Goal: Communication & Community: Answer question/provide support

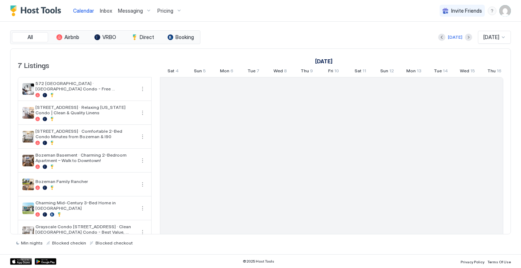
scroll to position [0, 402]
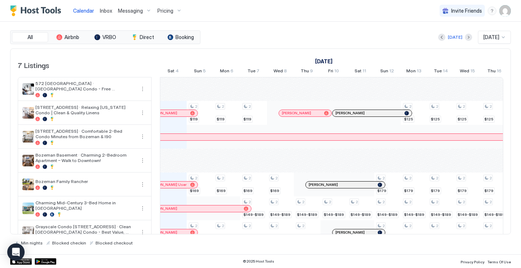
click at [105, 10] on span "Inbox" at bounding box center [106, 11] width 12 height 6
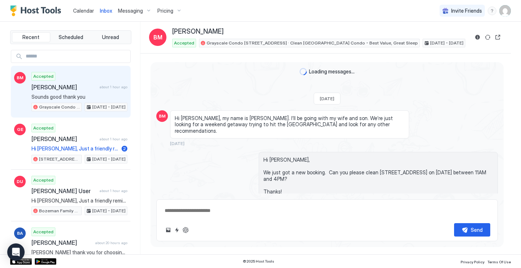
scroll to position [532, 0]
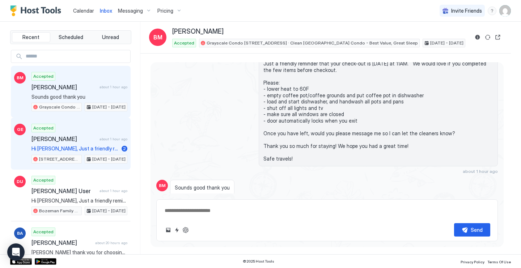
click at [88, 129] on div "Accepted [PERSON_NAME] about 1 hour ago Hi [PERSON_NAME], Just a friendly remin…" at bounding box center [79, 144] width 96 height 40
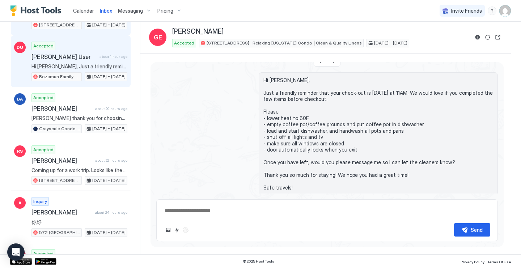
scroll to position [145, 0]
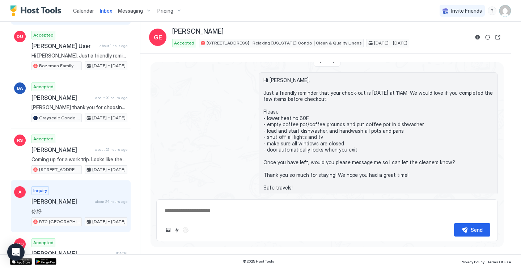
click at [76, 193] on div "Inquiry [PERSON_NAME] about 24 hours ago 你好 572 [GEOGRAPHIC_DATA] · [GEOGRAPHIC…" at bounding box center [79, 206] width 96 height 40
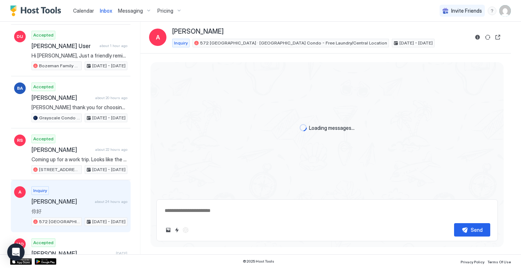
scroll to position [13, 0]
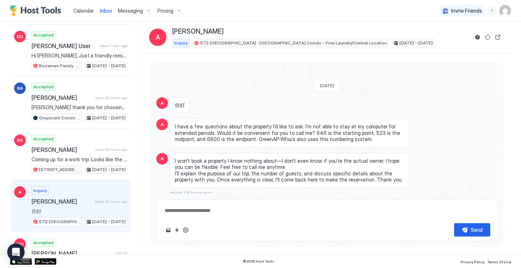
type textarea "*"
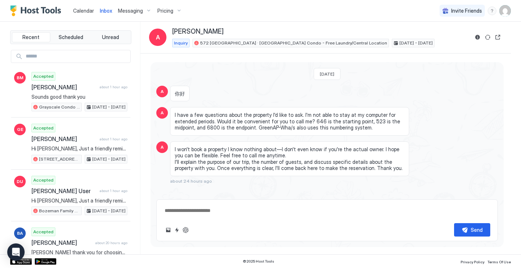
scroll to position [0, 0]
